Goal: Task Accomplishment & Management: Use online tool/utility

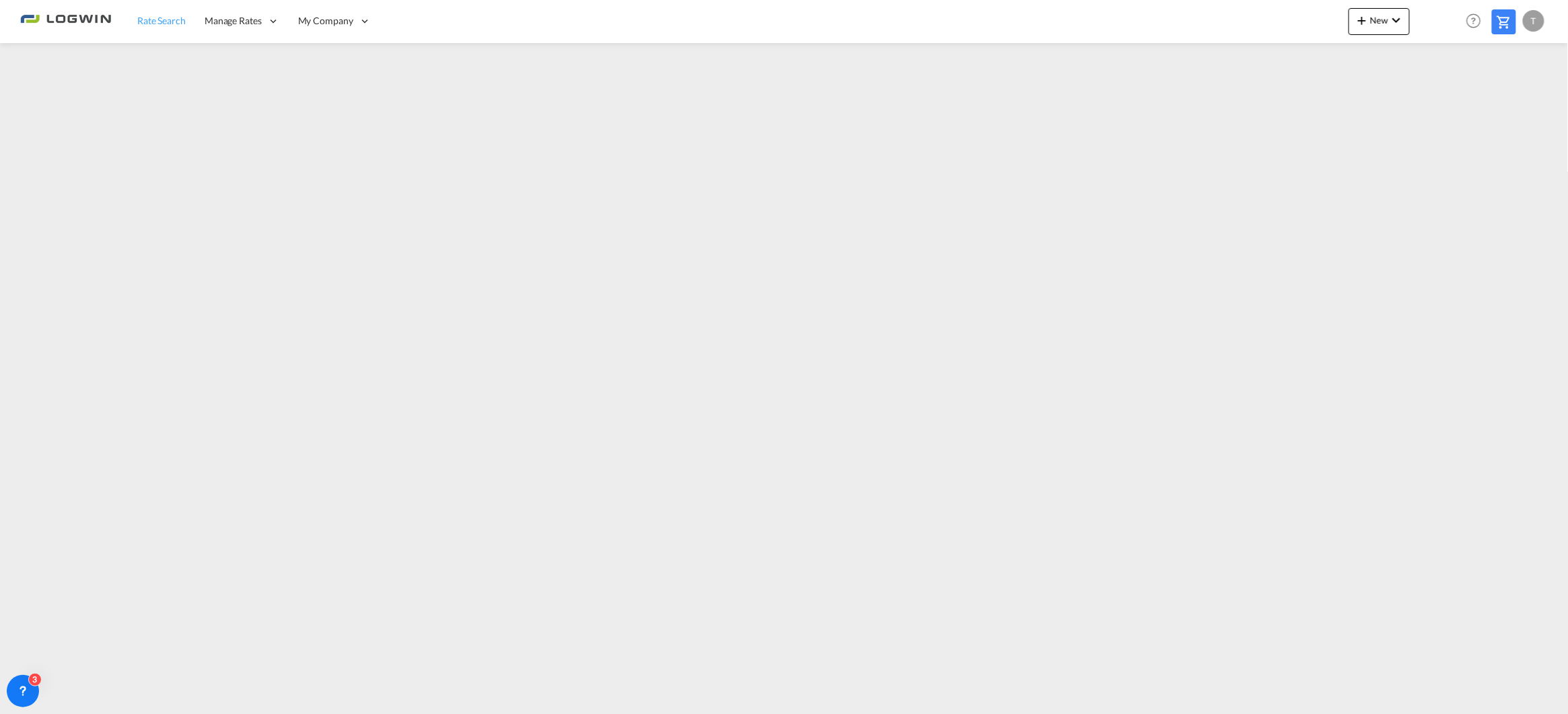
click at [162, 27] on link "Rate Search" at bounding box center [162, 21] width 67 height 44
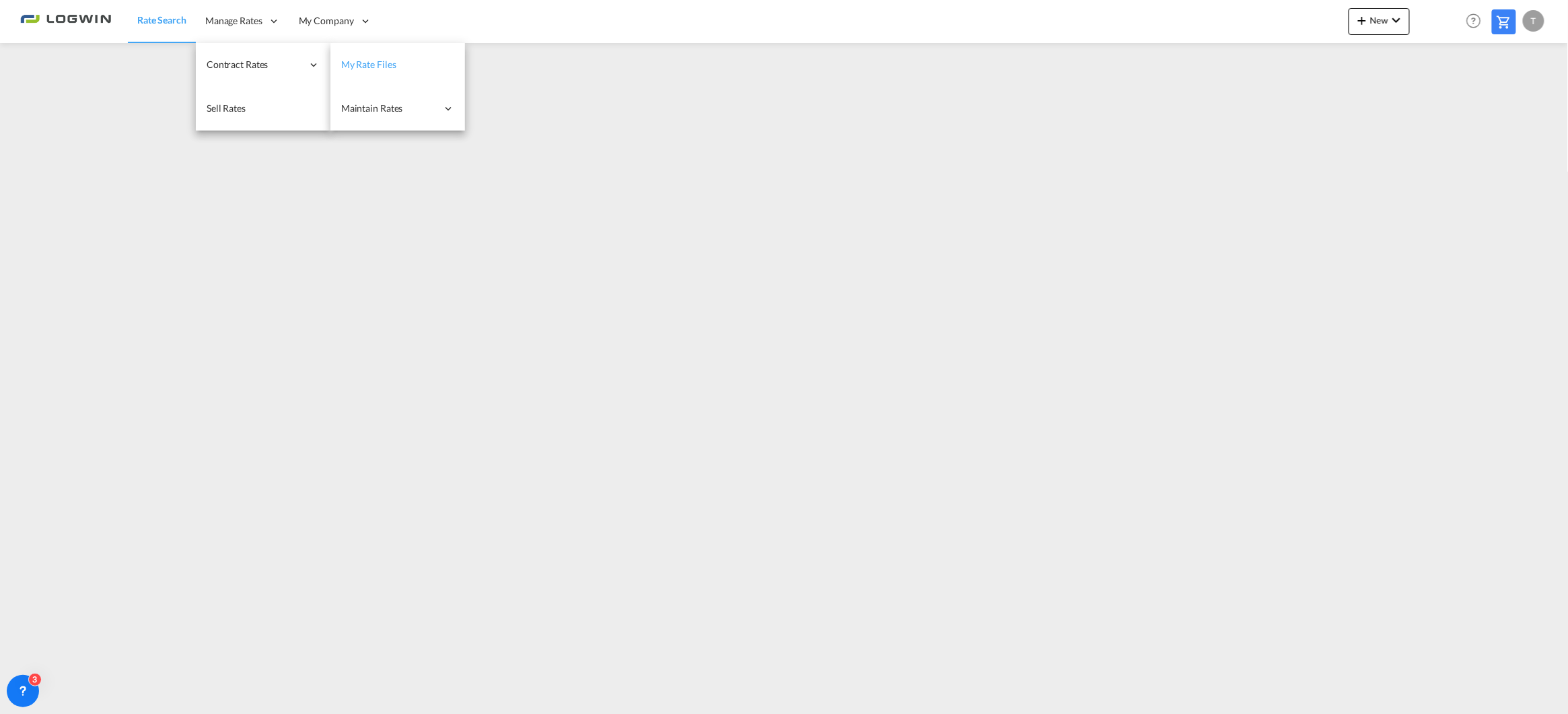
click at [361, 64] on span "My Rate Files" at bounding box center [369, 64] width 55 height 12
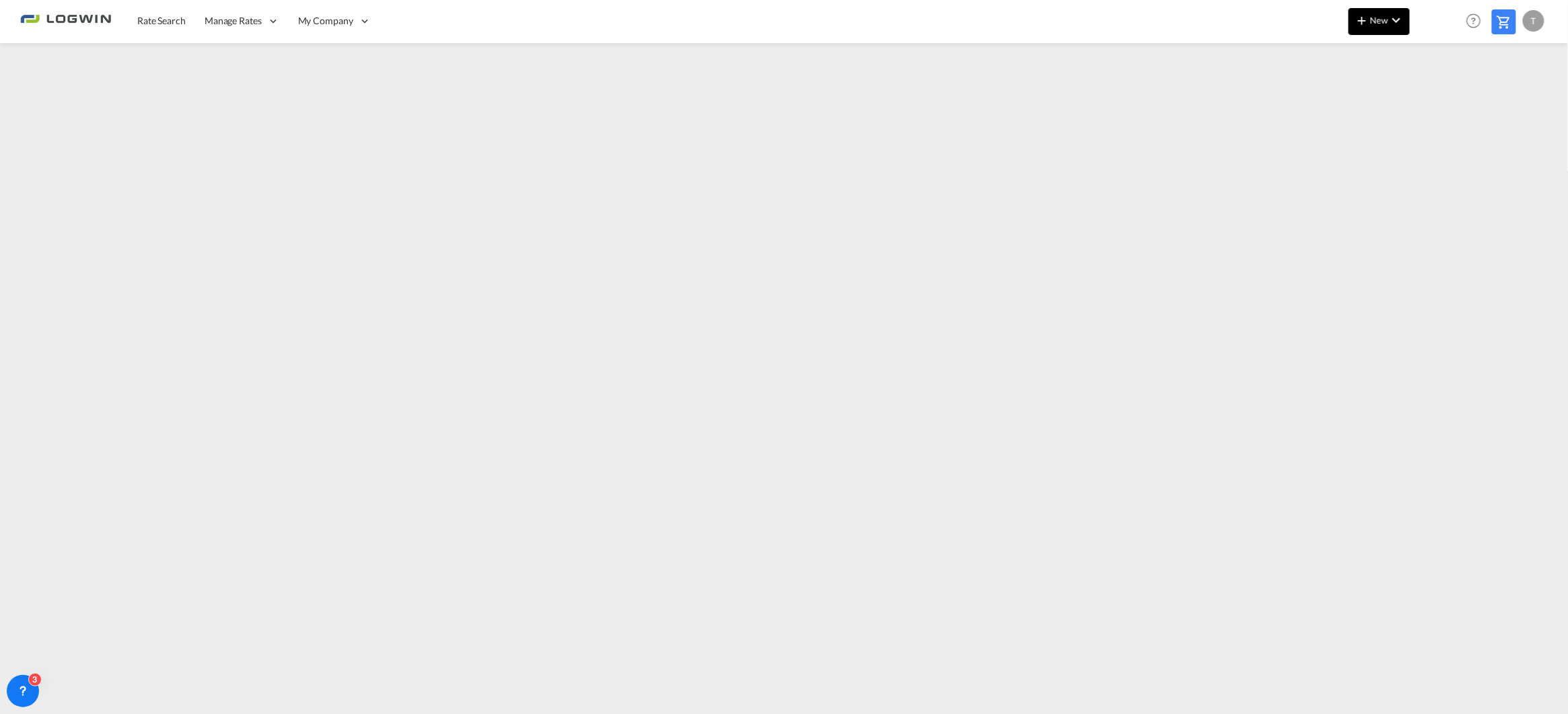
click at [1381, 17] on span "New" at bounding box center [1379, 20] width 50 height 11
click at [1440, 95] on span "Ratesheet" at bounding box center [1435, 100] width 15 height 27
click at [1368, 17] on md-icon "icon-plus 400-fg" at bounding box center [1362, 20] width 16 height 16
click at [1443, 87] on div "Ratesheet" at bounding box center [1453, 100] width 49 height 34
